Goal: Transaction & Acquisition: Subscribe to service/newsletter

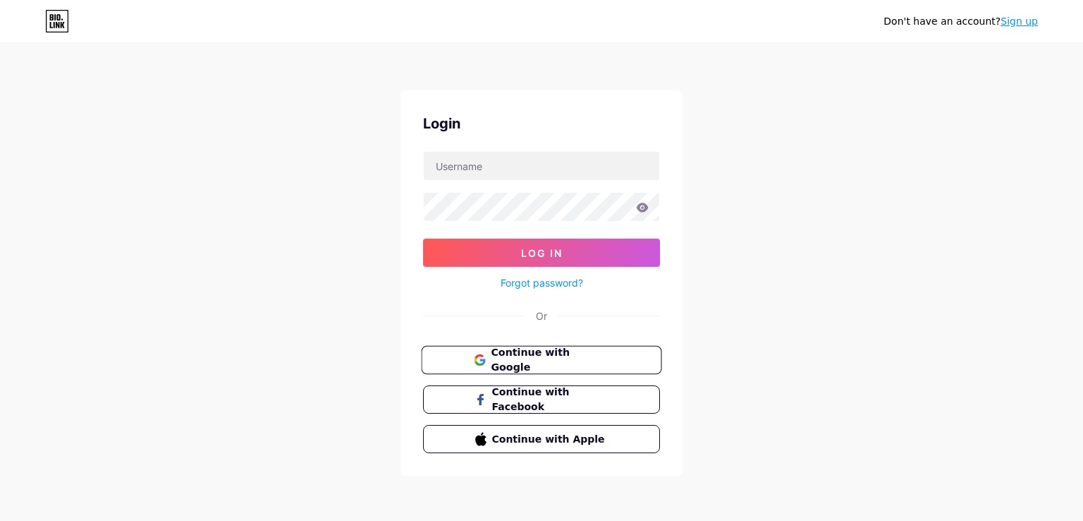
click at [482, 359] on icon at bounding box center [483, 362] width 6 height 6
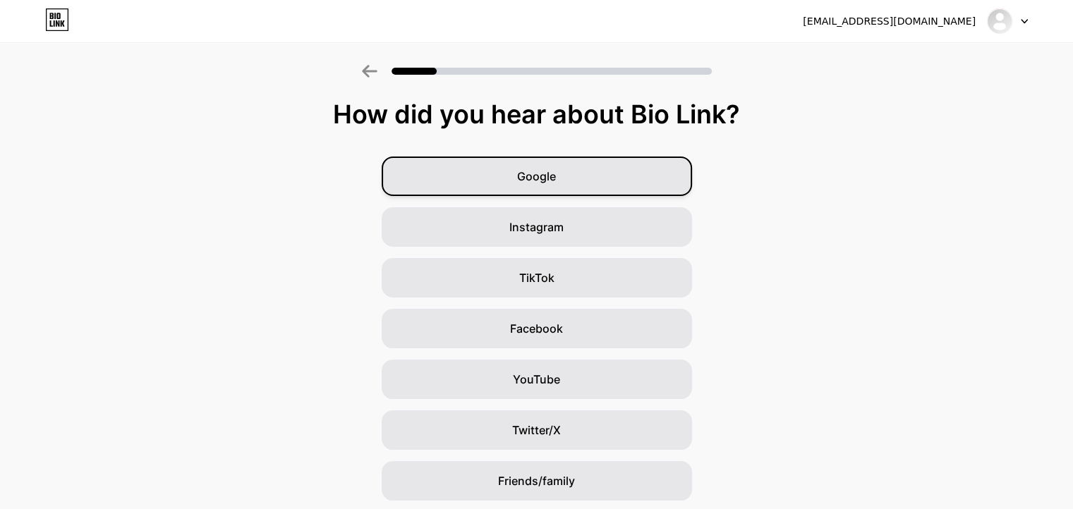
click at [524, 186] on div "Google" at bounding box center [537, 176] width 310 height 39
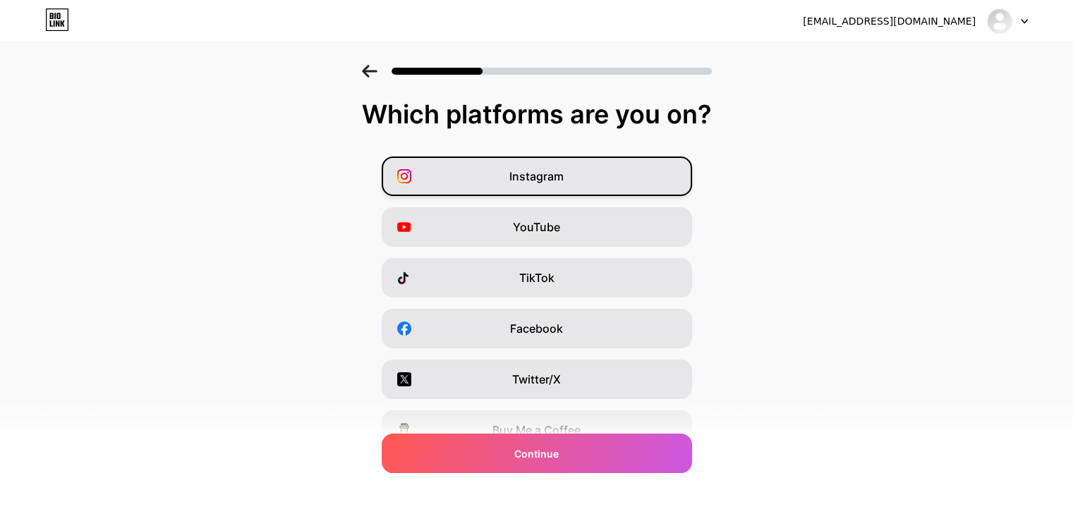
click at [591, 191] on div "Instagram" at bounding box center [537, 176] width 310 height 39
click at [598, 185] on div "Instagram" at bounding box center [537, 176] width 310 height 39
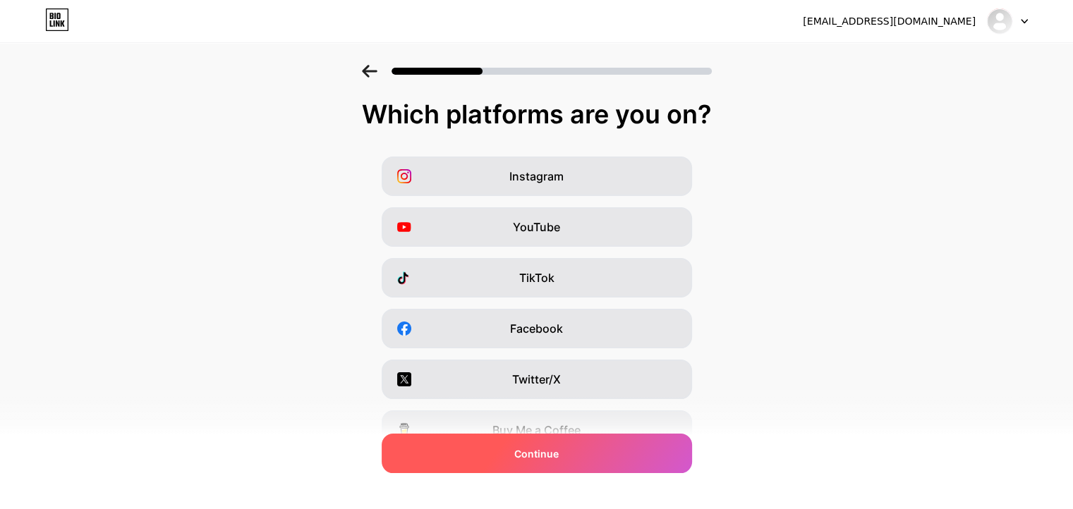
click at [516, 456] on div "Continue" at bounding box center [537, 453] width 310 height 39
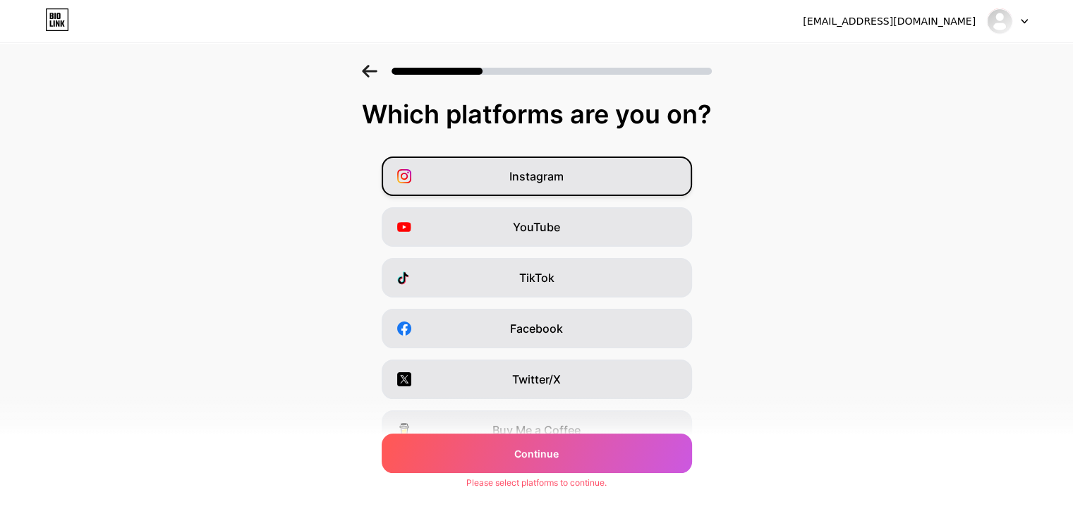
click at [564, 179] on span "Instagram" at bounding box center [536, 176] width 54 height 17
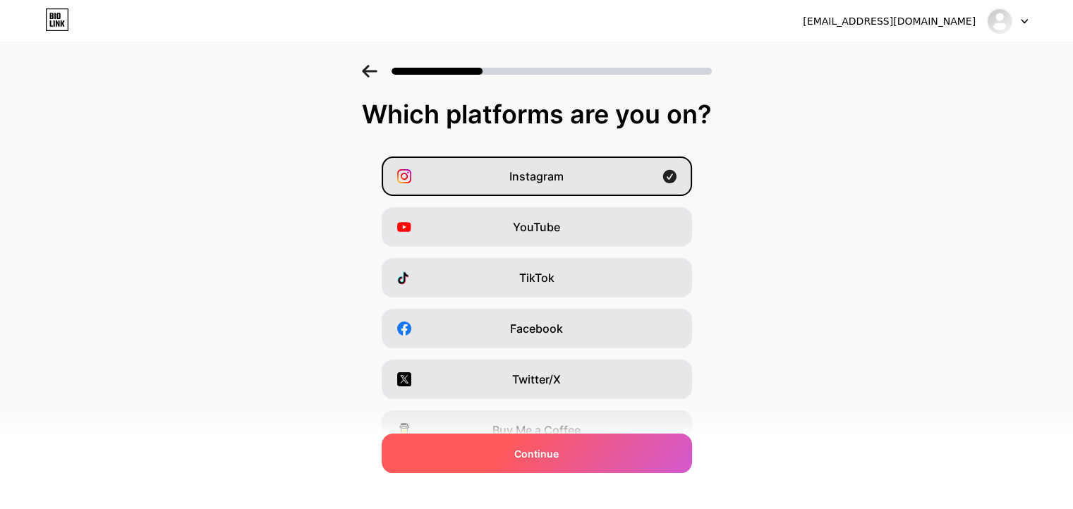
click at [503, 447] on div "Continue" at bounding box center [537, 453] width 310 height 39
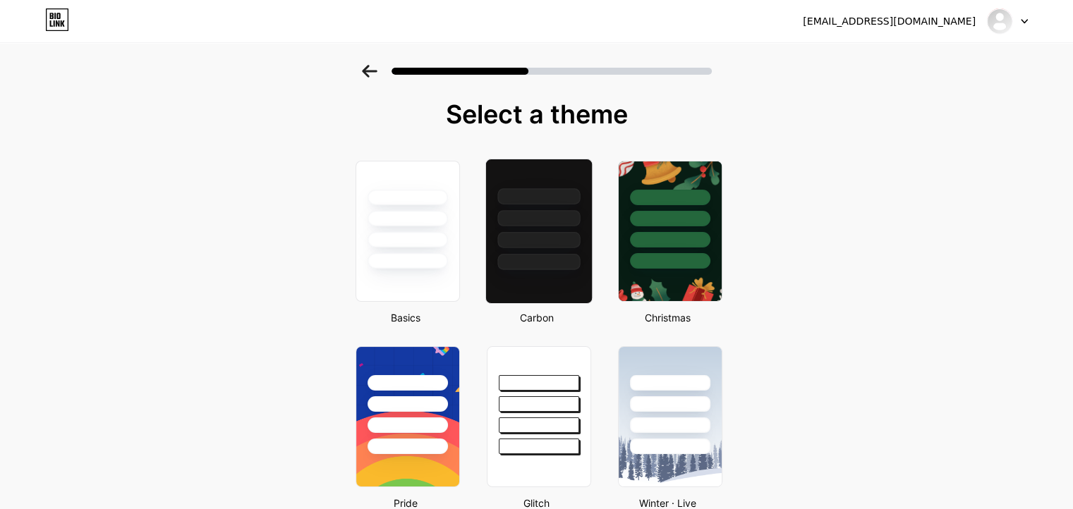
click at [545, 259] on div at bounding box center [538, 262] width 83 height 16
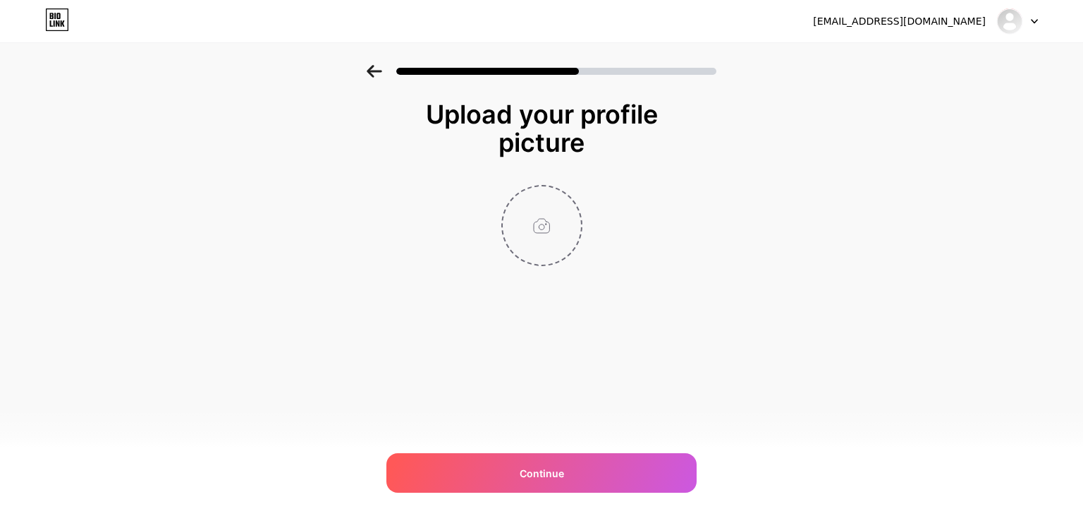
click at [555, 235] on input "file" at bounding box center [542, 225] width 78 height 78
type input "C:\fakepath\pakingduck logo (1).jpg"
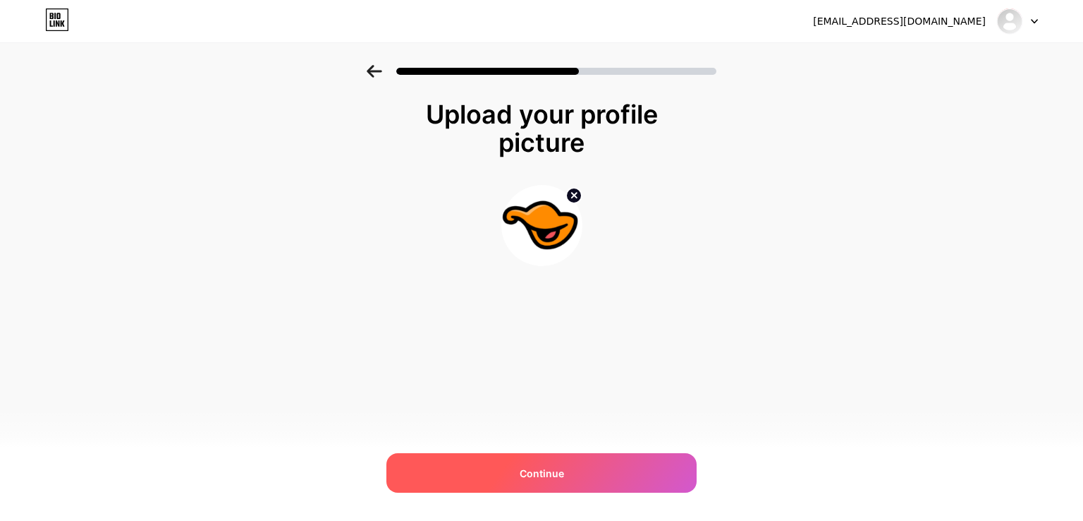
click at [514, 469] on div "Continue" at bounding box center [542, 472] width 310 height 39
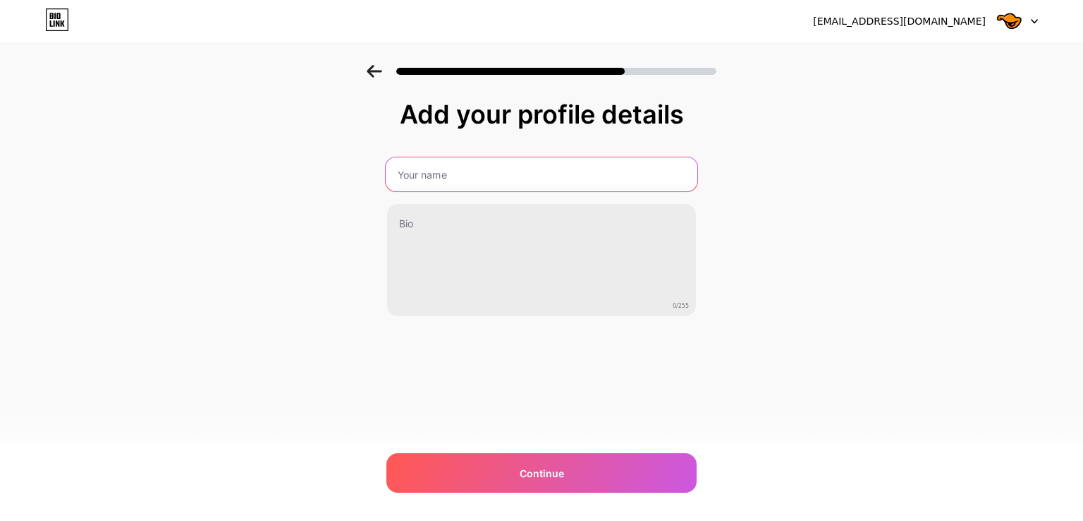
click at [506, 185] on input "text" at bounding box center [542, 174] width 312 height 34
type input "Paking Duck"
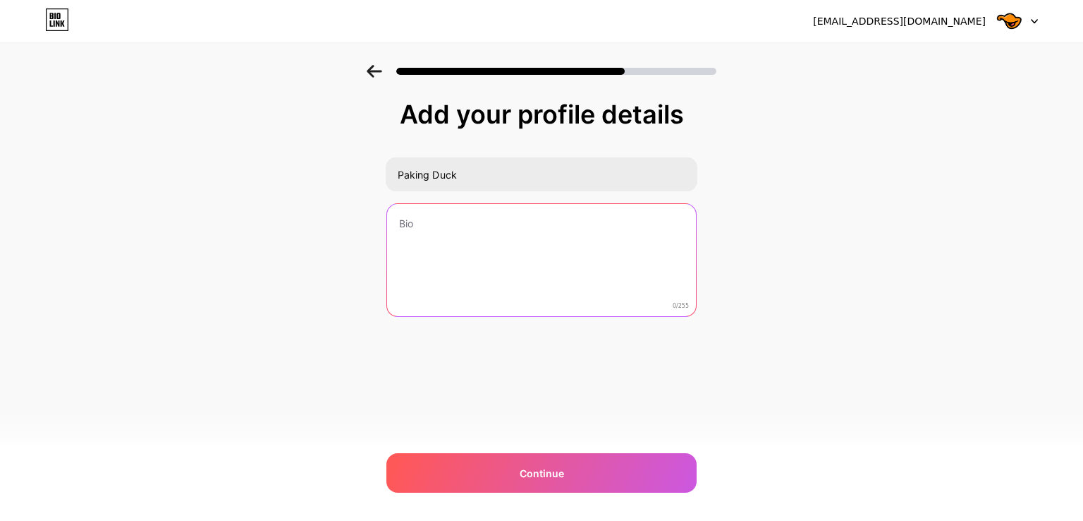
click at [487, 221] on textarea at bounding box center [541, 261] width 309 height 114
click at [466, 216] on textarea at bounding box center [541, 261] width 309 height 114
paste textarea "Get factory-direct pricing on paper, plastic, glass, and metal packaging for yo…"
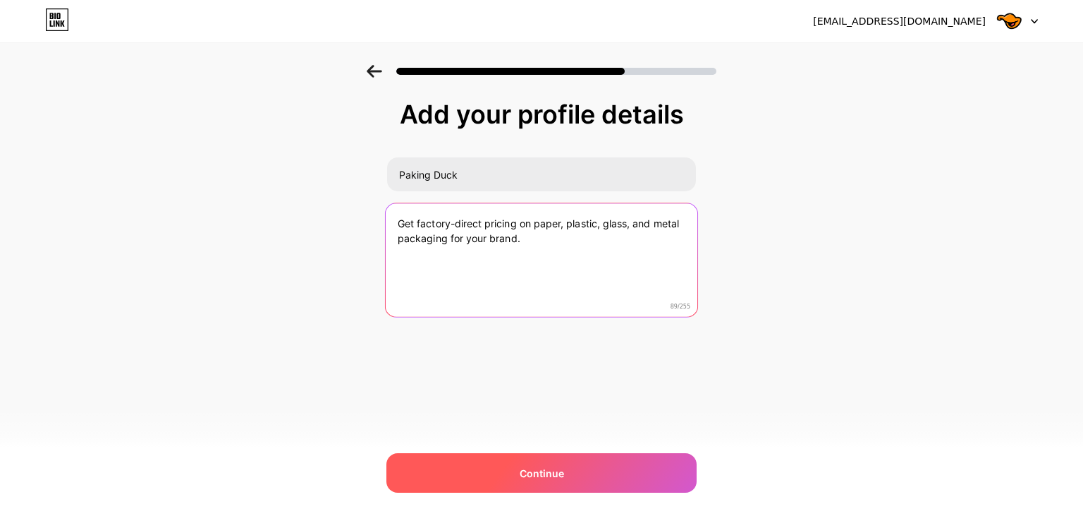
type textarea "Get factory-direct pricing on paper, plastic, glass, and metal packaging for yo…"
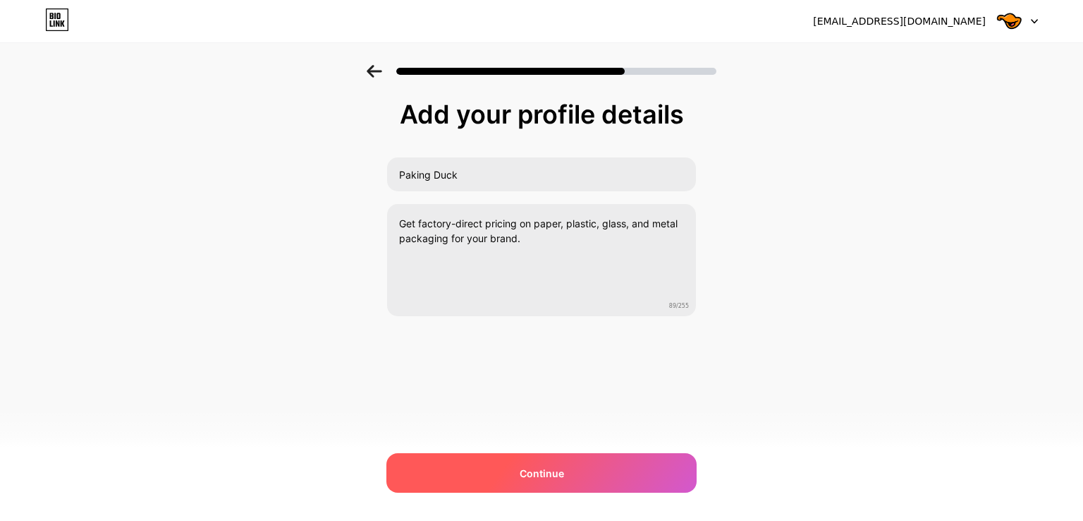
click at [519, 468] on div "Continue" at bounding box center [542, 472] width 310 height 39
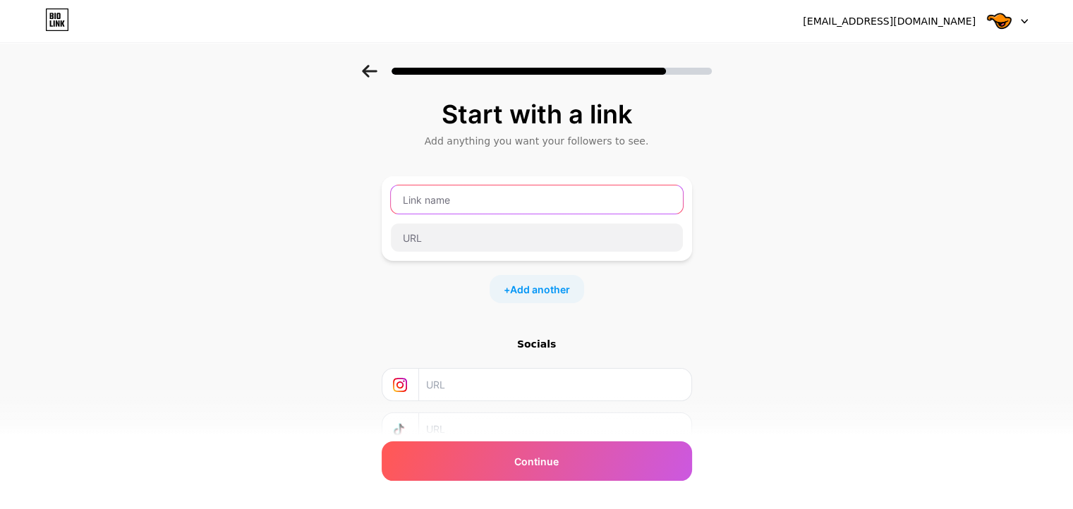
click at [537, 205] on input "text" at bounding box center [537, 200] width 292 height 28
type input "Website"
click at [473, 253] on div "Website" at bounding box center [537, 218] width 310 height 85
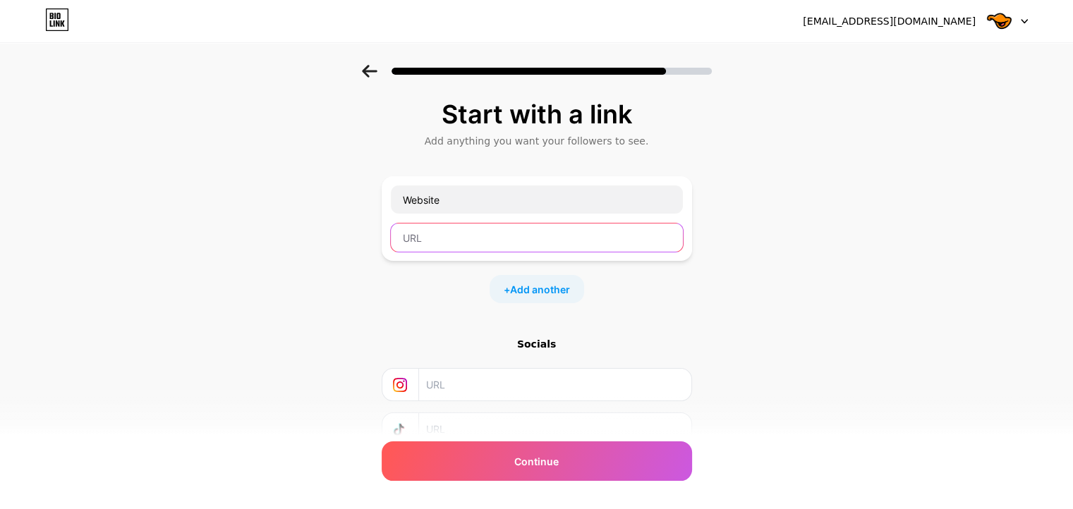
click at [460, 241] on input "text" at bounding box center [537, 238] width 292 height 28
paste input "https://www.pakingduck.com/"
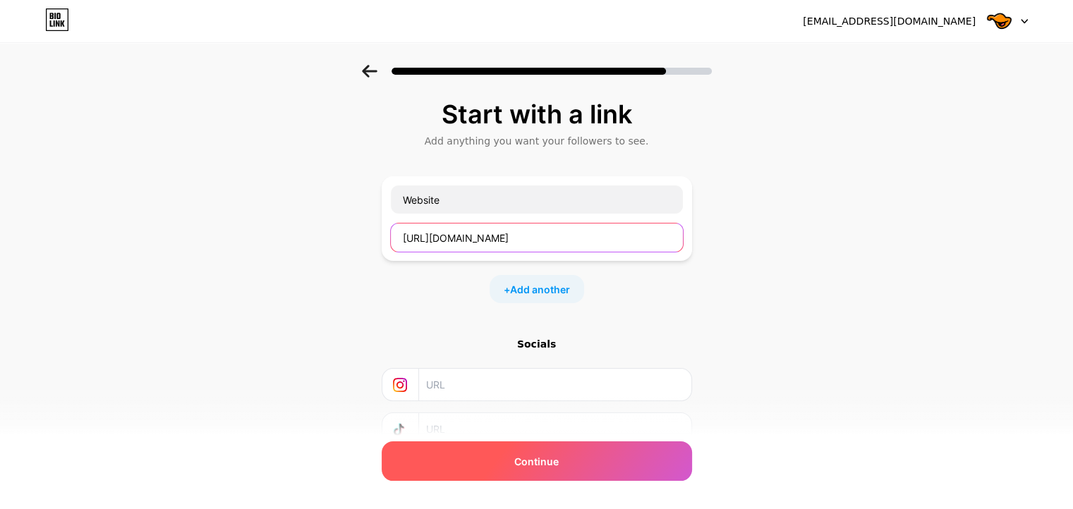
type input "https://www.pakingduck.com/"
click at [522, 473] on div "Continue" at bounding box center [537, 461] width 310 height 39
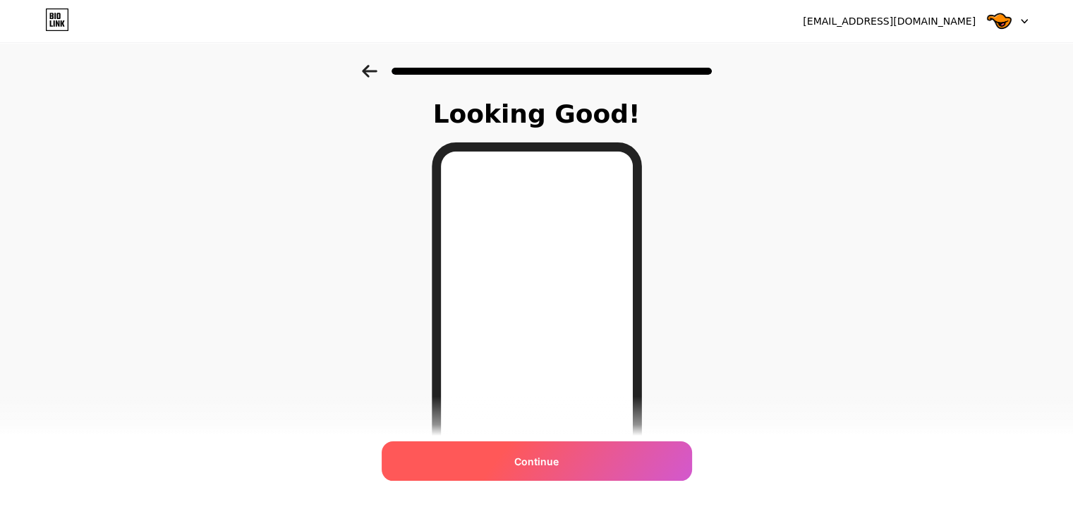
click at [560, 469] on div "Continue" at bounding box center [537, 461] width 310 height 39
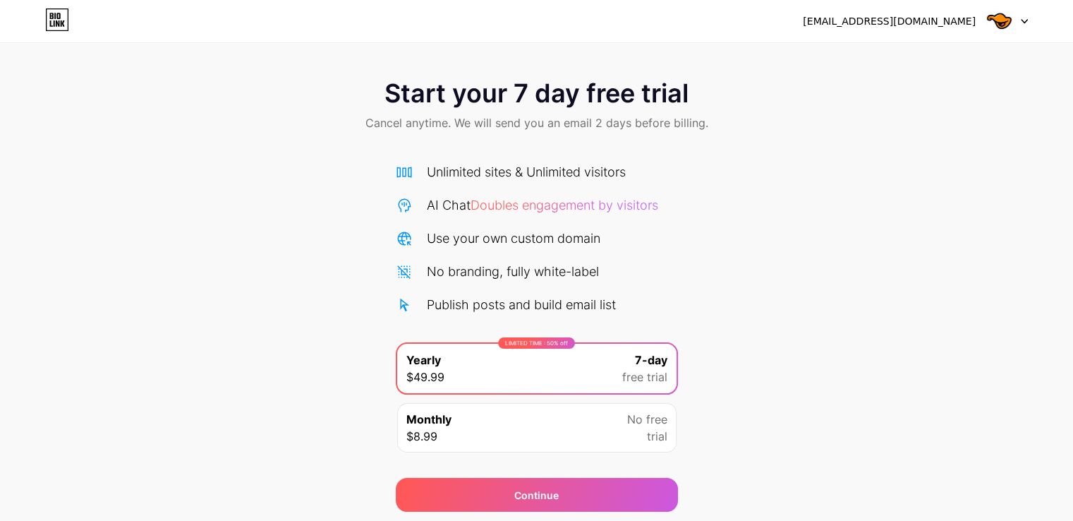
scroll to position [47, 0]
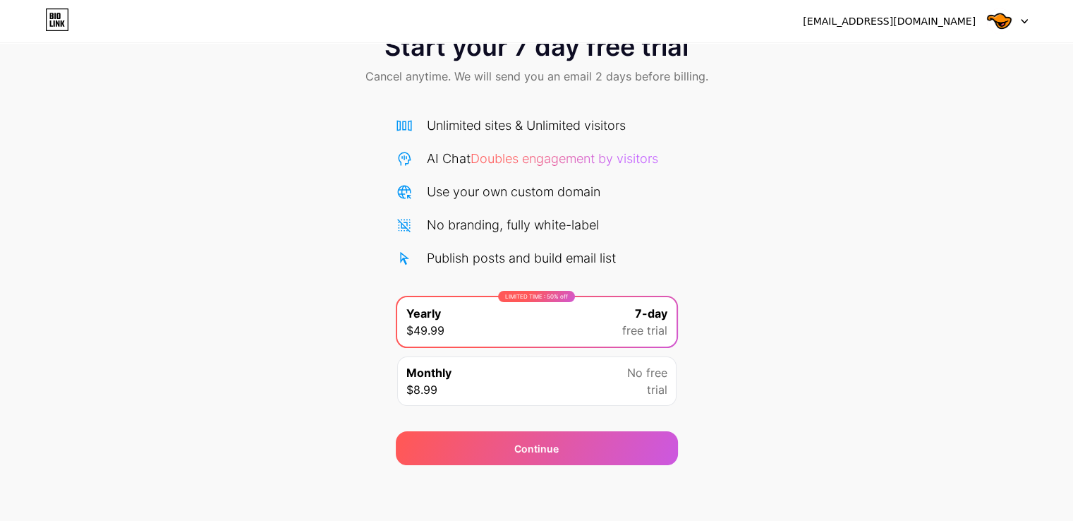
click at [557, 384] on div "Monthly $8.99 No free trial" at bounding box center [536, 380] width 279 height 49
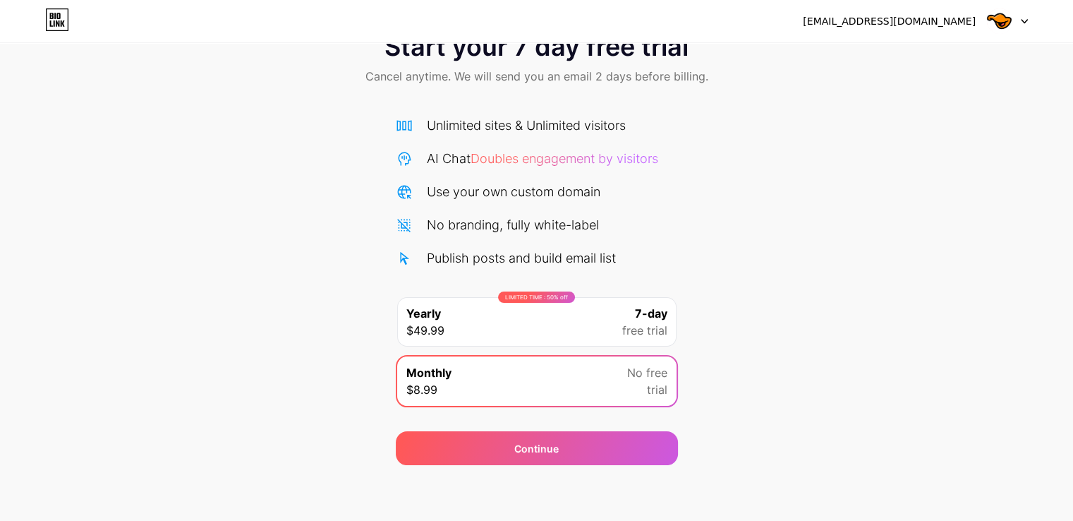
click at [554, 339] on div "LIMITED TIME : 50% off Yearly $49.99 7-day free trial" at bounding box center [536, 321] width 279 height 49
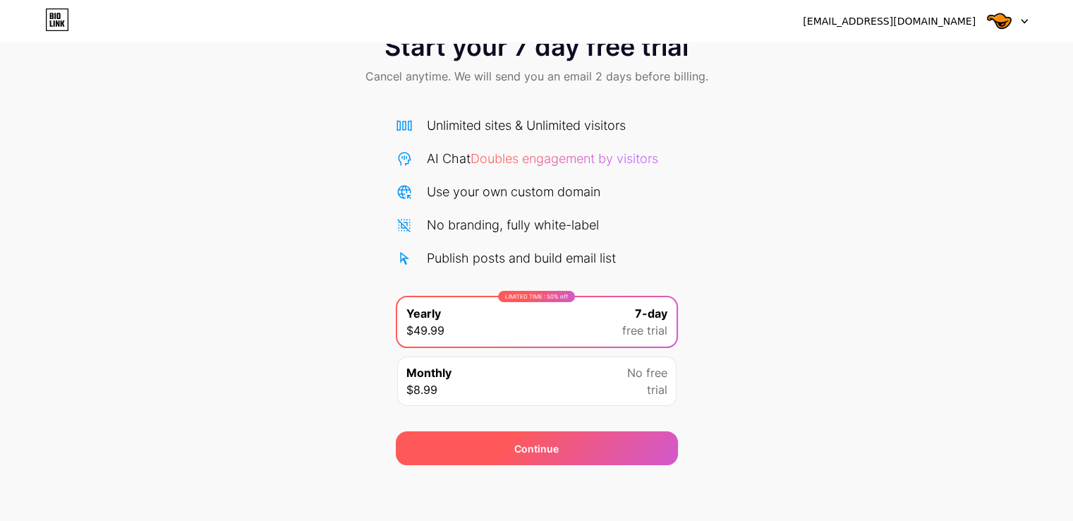
click at [578, 450] on div "Continue" at bounding box center [537, 448] width 282 height 34
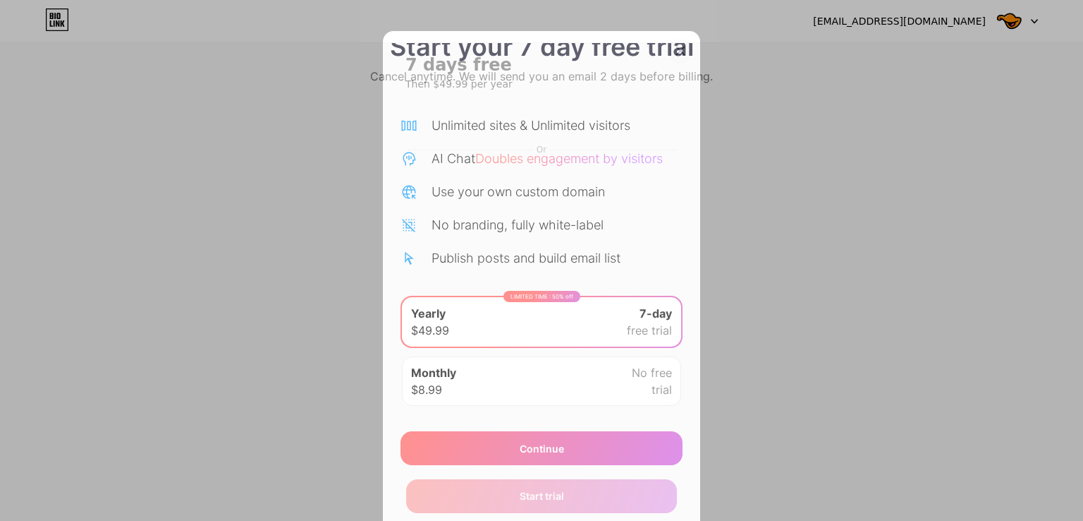
click at [675, 48] on icon at bounding box center [680, 50] width 11 height 11
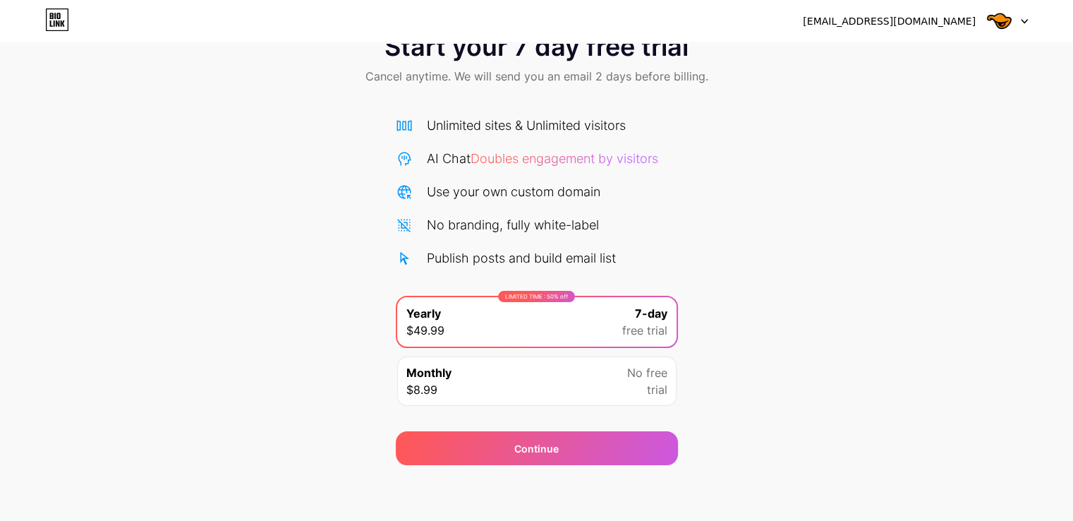
click at [1013, 12] on div at bounding box center [1007, 20] width 41 height 25
click at [427, 195] on div "Use your own custom domain" at bounding box center [514, 191] width 174 height 19
